Goal: Navigation & Orientation: Find specific page/section

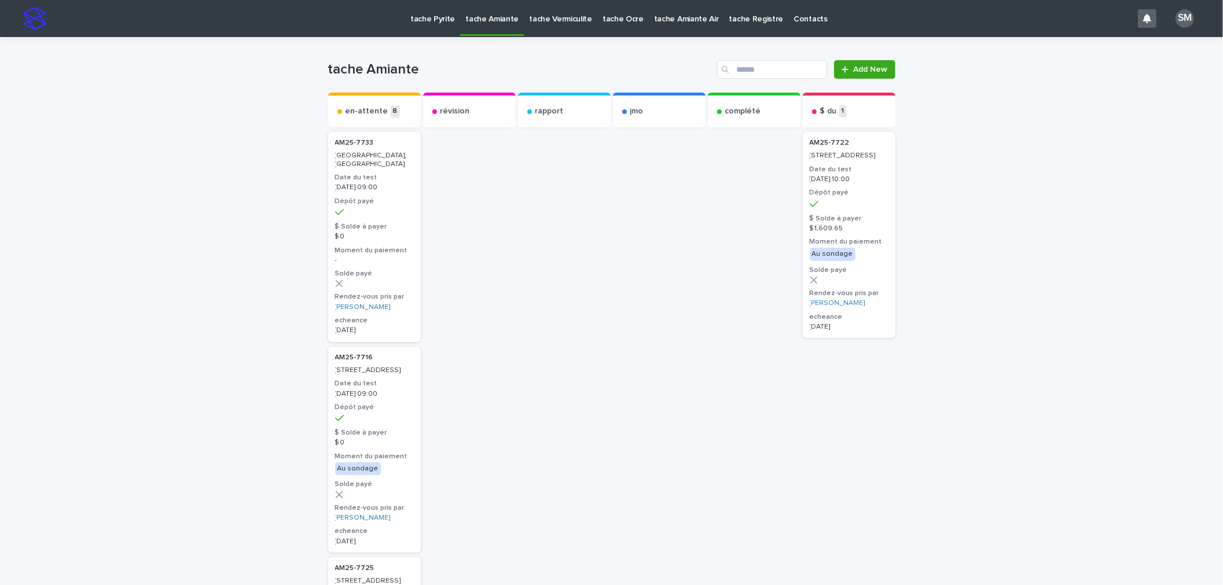
click at [417, 16] on p "tache Pyrite" at bounding box center [432, 12] width 45 height 24
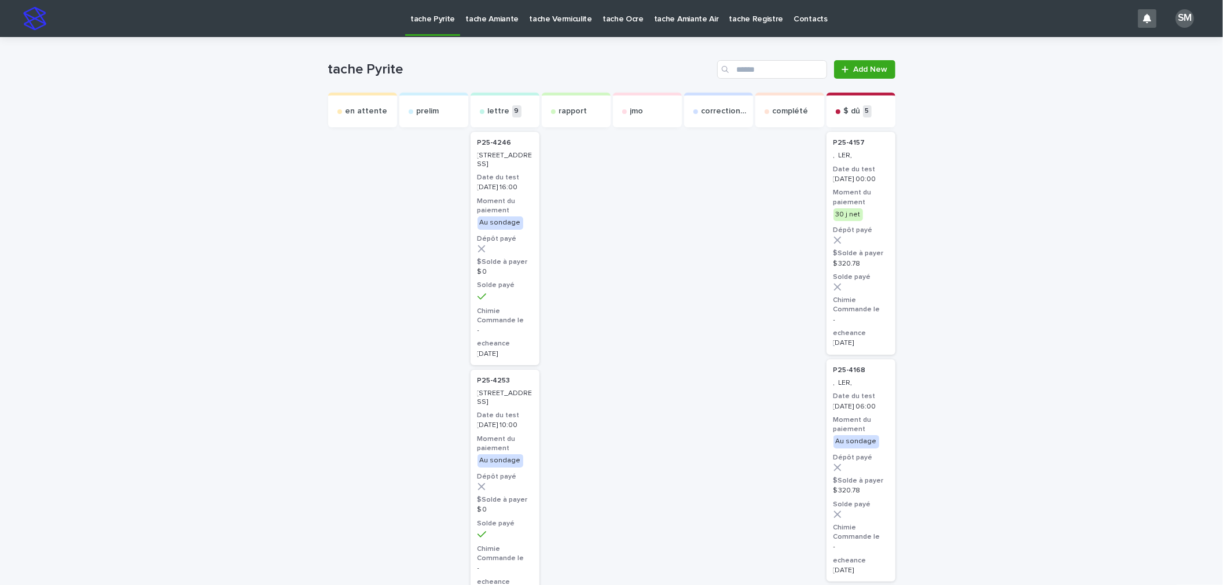
click at [483, 17] on p "tache Amiante" at bounding box center [491, 12] width 53 height 24
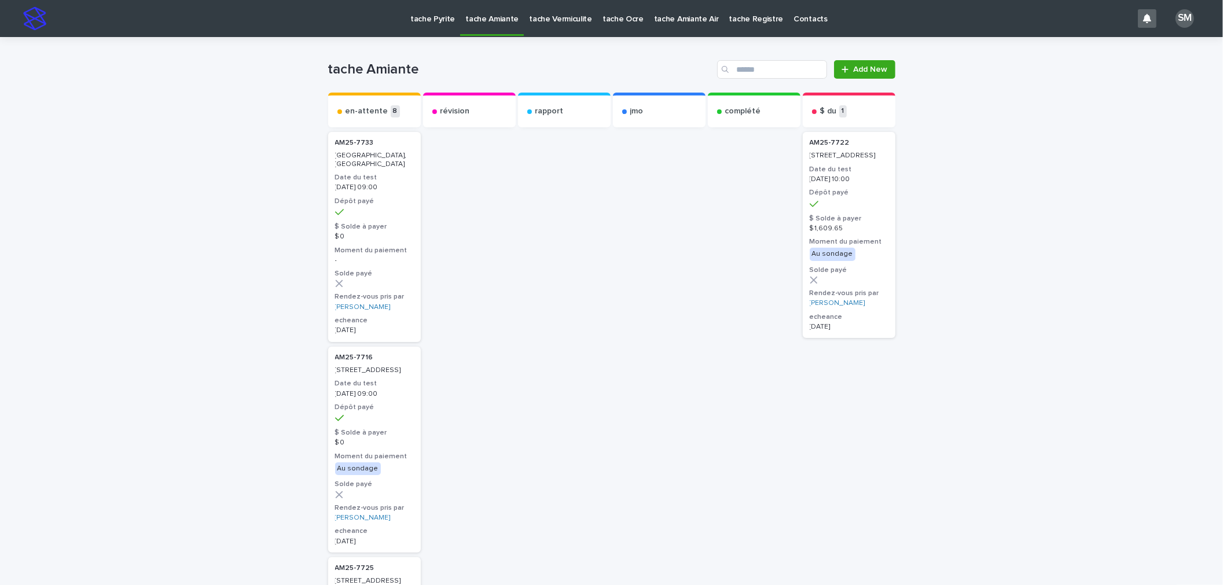
click at [541, 19] on p "tache Vermiculite" at bounding box center [560, 12] width 63 height 24
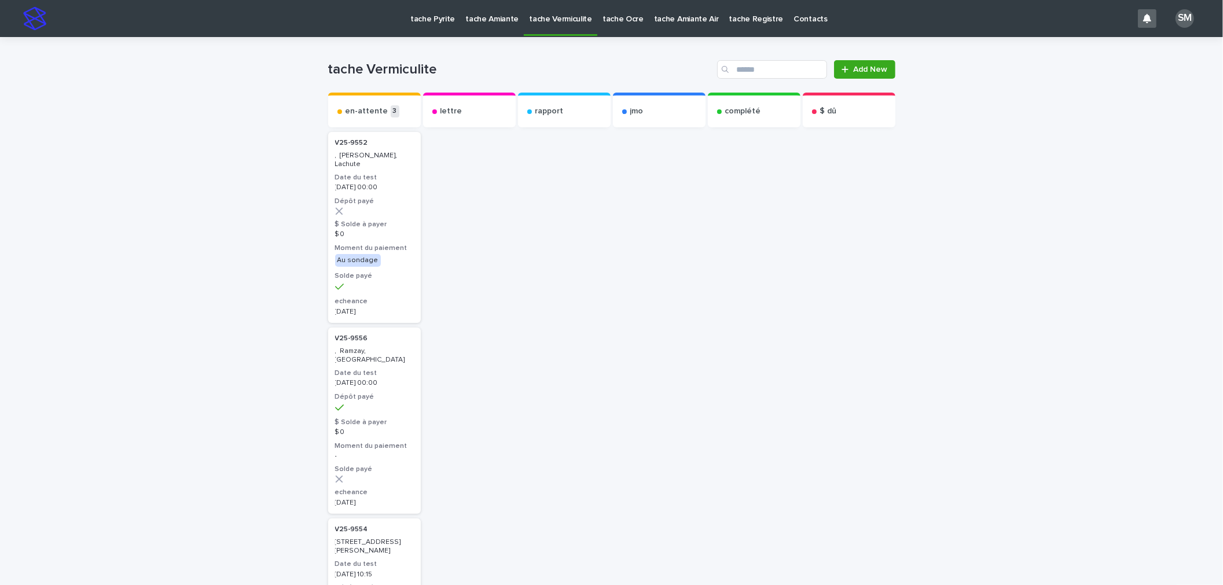
click at [622, 19] on p "tache Ocre" at bounding box center [622, 12] width 41 height 24
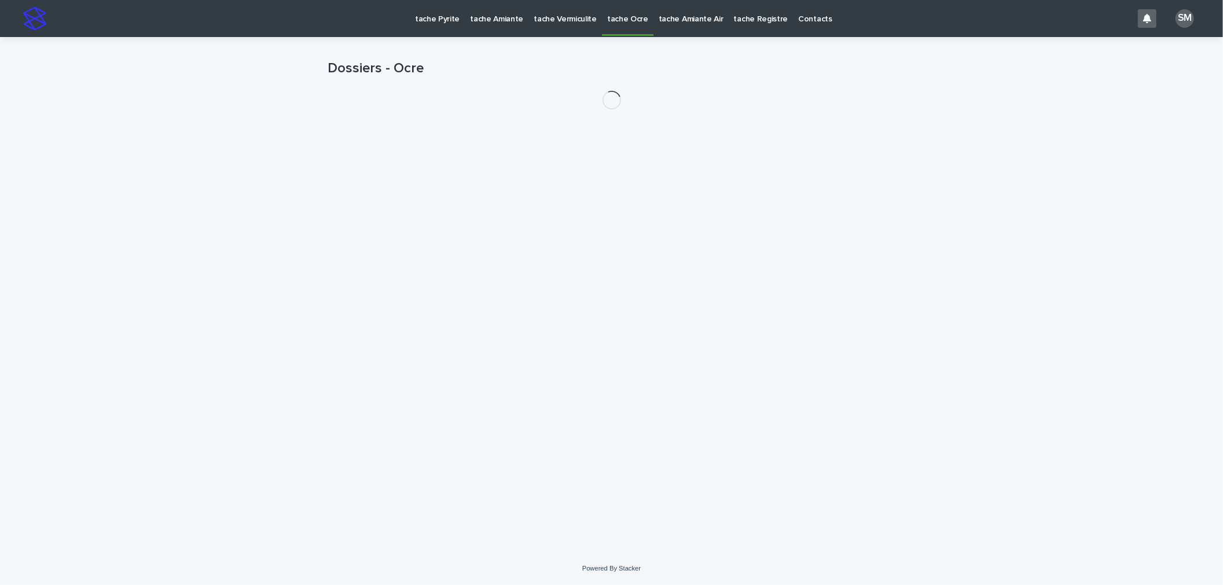
click at [659, 19] on p "tache Amiante Air" at bounding box center [691, 12] width 65 height 24
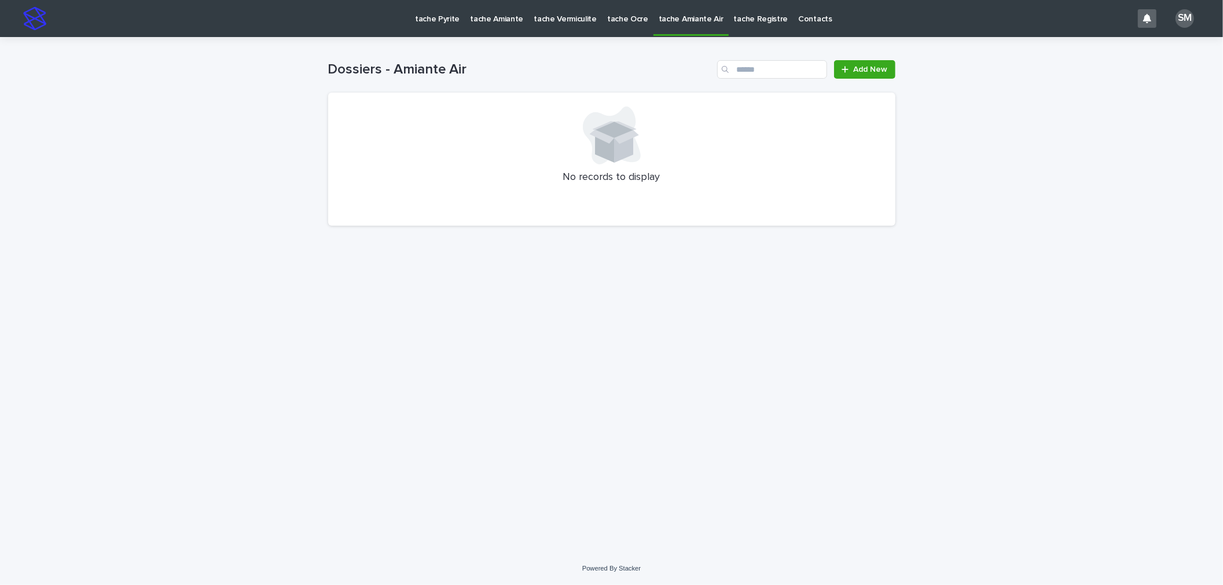
click at [607, 19] on p "tache Ocre" at bounding box center [627, 12] width 41 height 24
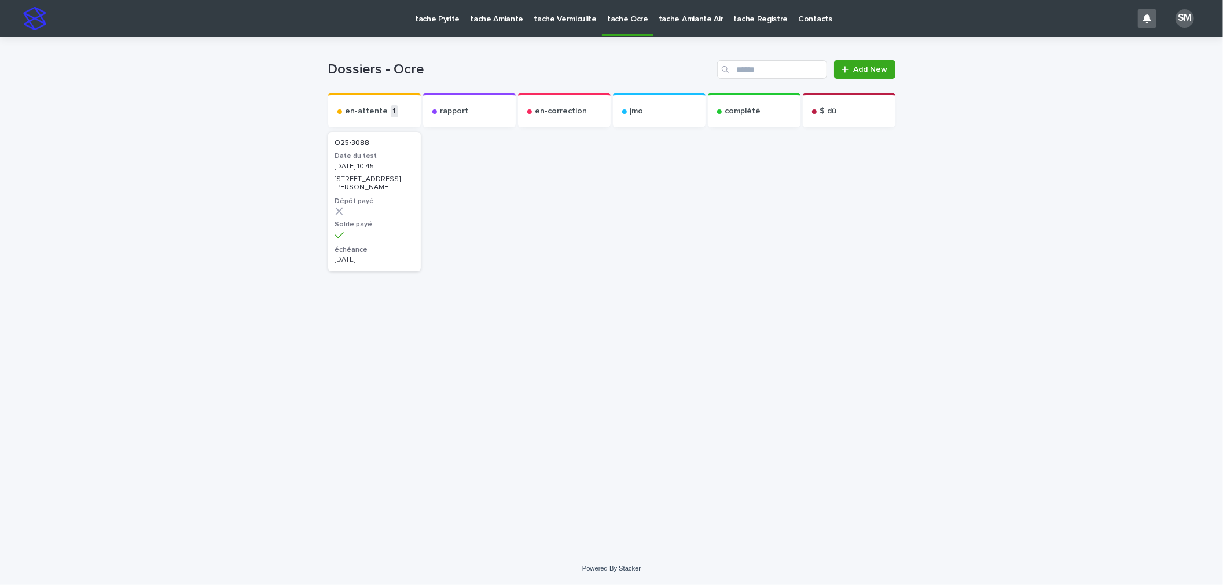
click at [430, 23] on p "tache Pyrite" at bounding box center [437, 12] width 45 height 24
